Goal: Task Accomplishment & Management: Manage account settings

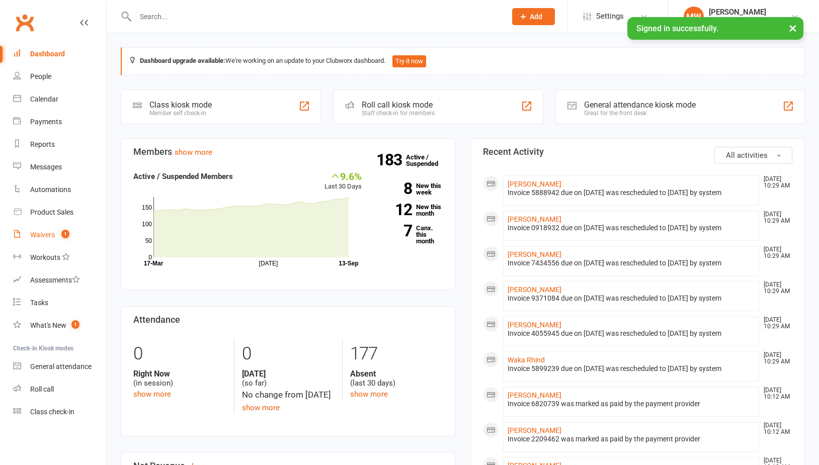
click at [51, 242] on link "Waivers 1" at bounding box center [59, 235] width 93 height 23
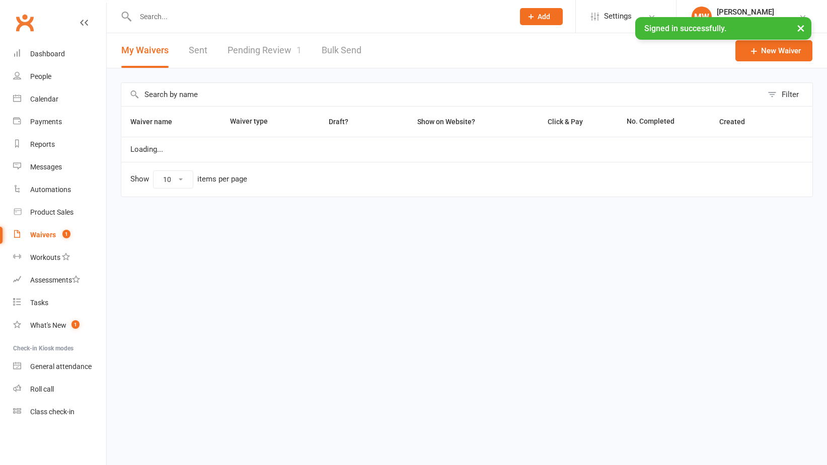
click at [276, 51] on link "Pending Review 1" at bounding box center [264, 50] width 74 height 35
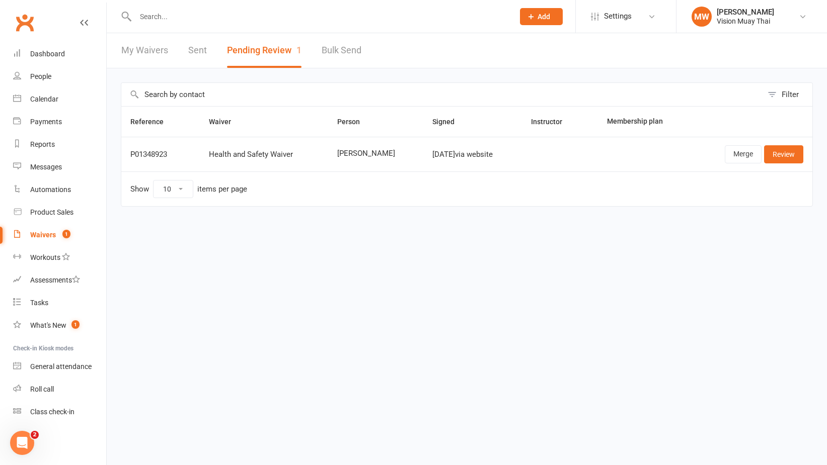
click at [271, 49] on button "Pending Review 1" at bounding box center [264, 50] width 74 height 35
click at [60, 233] on count-badge "1" at bounding box center [63, 235] width 13 height 8
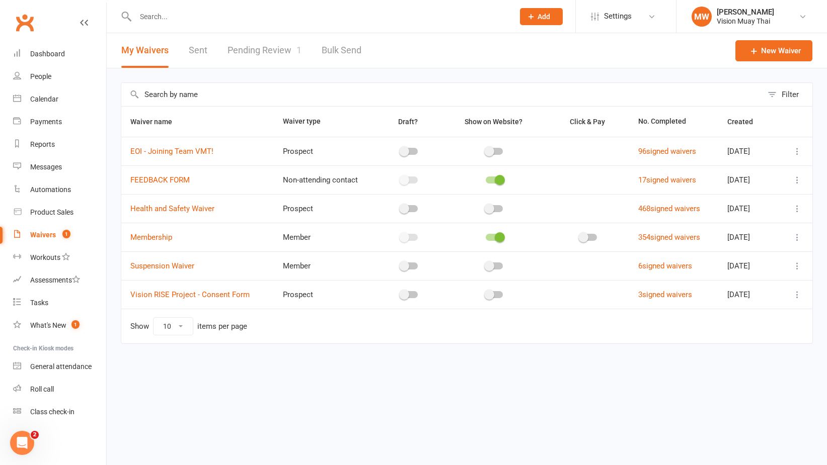
click at [267, 53] on link "Pending Review 1" at bounding box center [264, 50] width 74 height 35
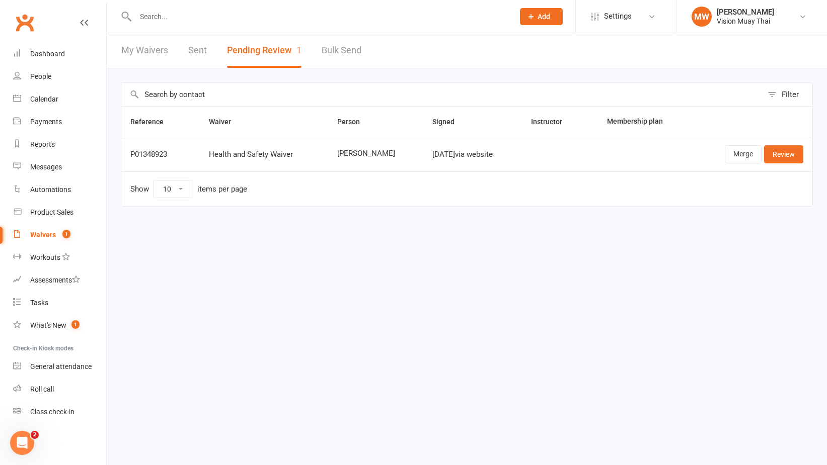
click at [269, 34] on button "Pending Review 1" at bounding box center [264, 50] width 74 height 35
click at [262, 48] on button "Pending Review 1" at bounding box center [264, 50] width 74 height 35
